Goal: Task Accomplishment & Management: Complete application form

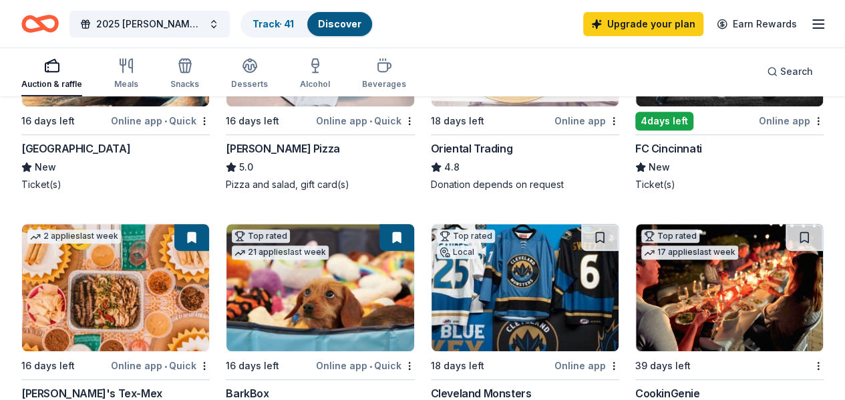
scroll to position [334, 0]
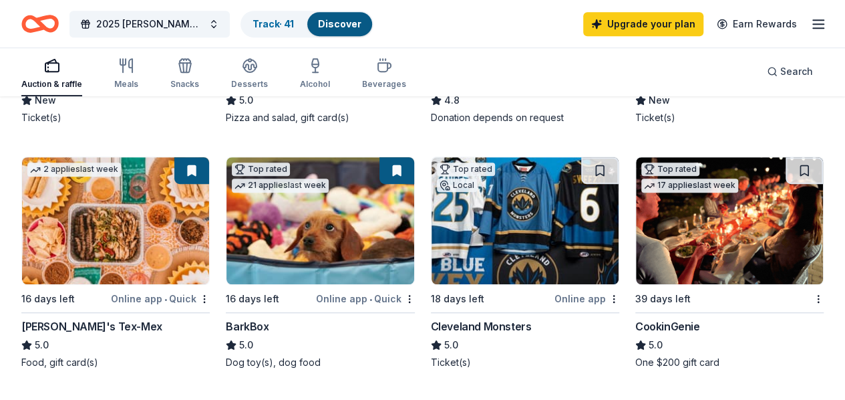
click at [636, 275] on img at bounding box center [729, 220] width 187 height 127
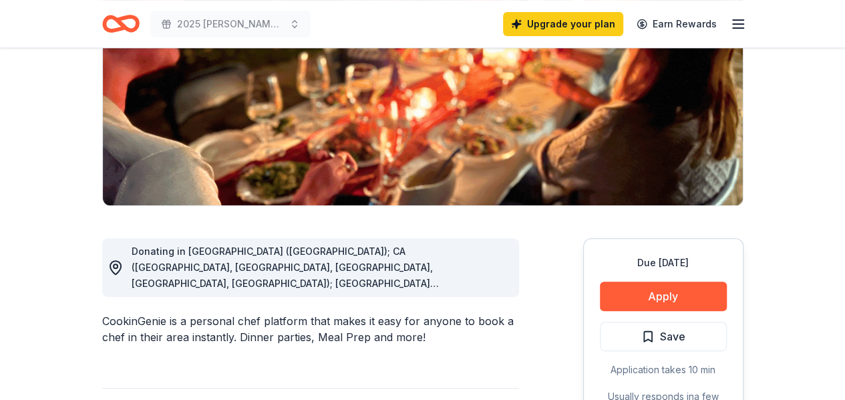
scroll to position [267, 0]
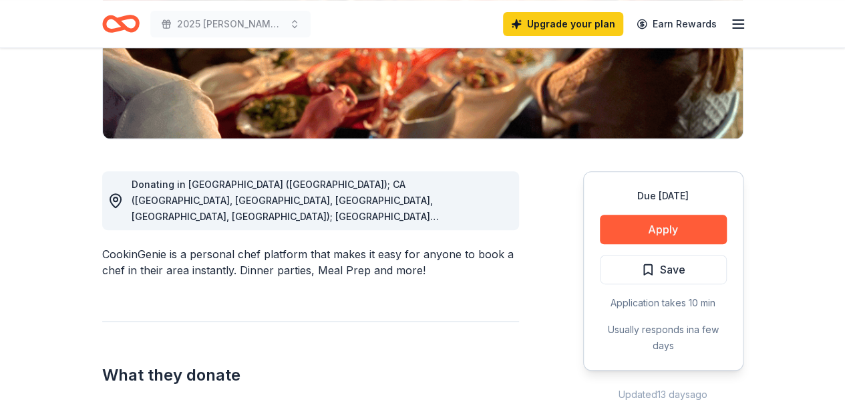
click at [483, 221] on div "Donating in AZ (Maricopa County); CA (Los Angeles County, Riverside County, San…" at bounding box center [320, 200] width 377 height 48
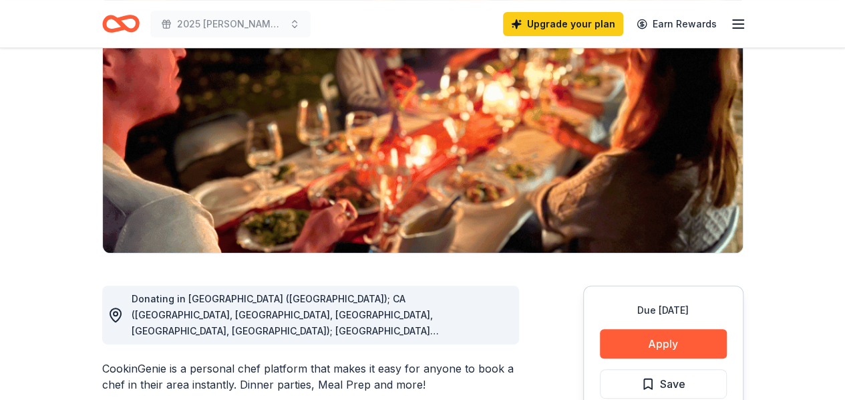
scroll to position [134, 0]
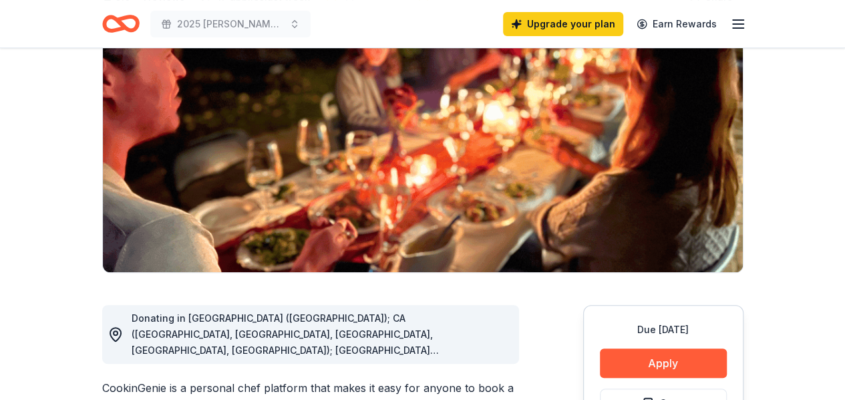
click at [210, 307] on div "Donating in AZ (Maricopa County); CA (Los Angeles County, Riverside County, San…" at bounding box center [310, 334] width 417 height 59
click at [486, 348] on div "Donating in AZ (Maricopa County); CA (Los Angeles County, Riverside County, San…" at bounding box center [320, 334] width 377 height 48
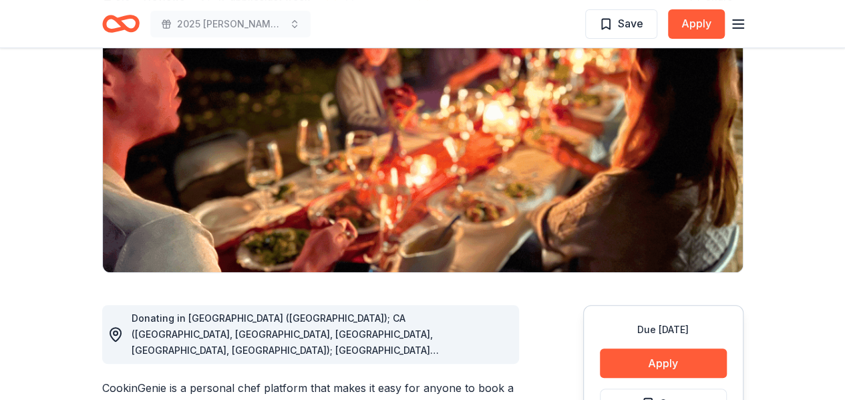
scroll to position [0, 0]
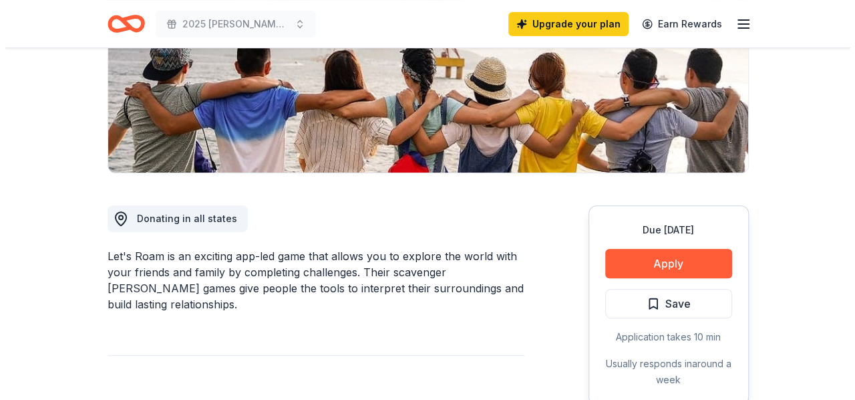
scroll to position [267, 0]
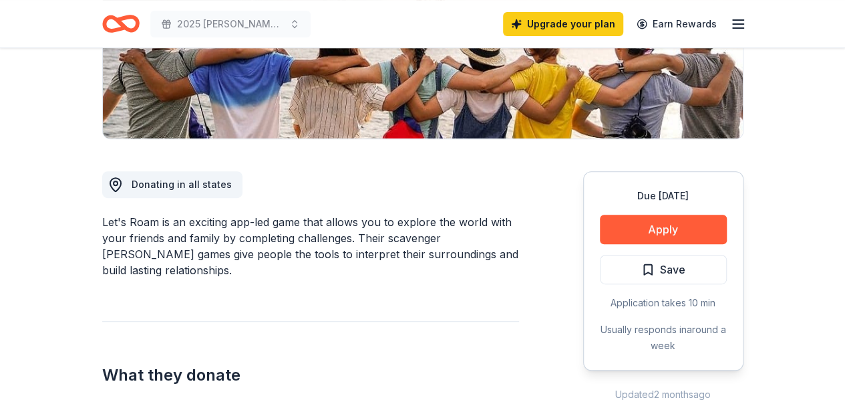
click at [661, 227] on button "Apply" at bounding box center [663, 229] width 127 height 29
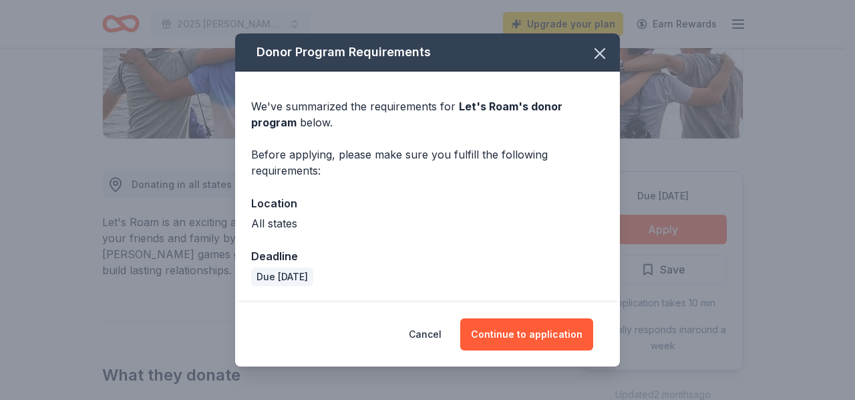
click at [535, 329] on button "Continue to application" at bounding box center [526, 334] width 133 height 32
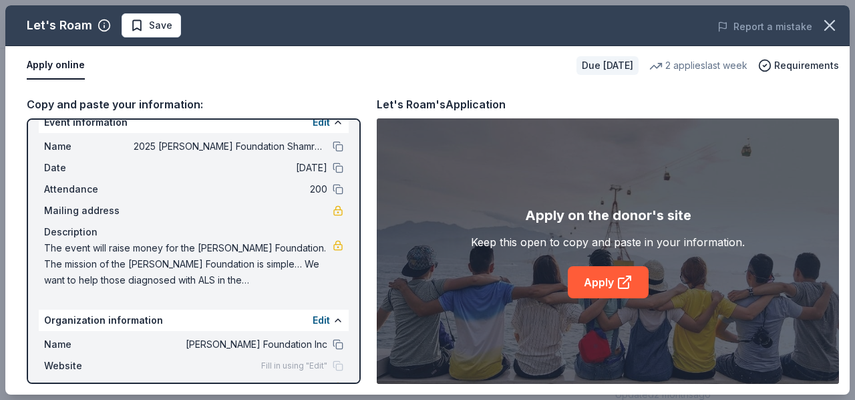
scroll to position [0, 0]
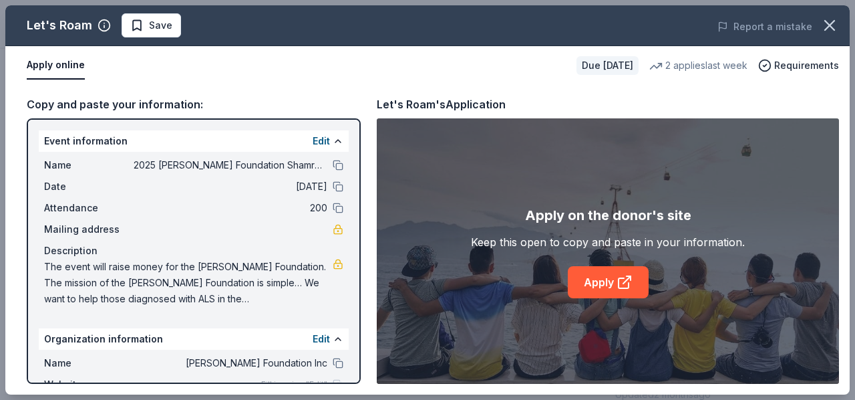
click at [630, 277] on icon at bounding box center [629, 278] width 4 height 4
